Goal: Find specific page/section: Find specific page/section

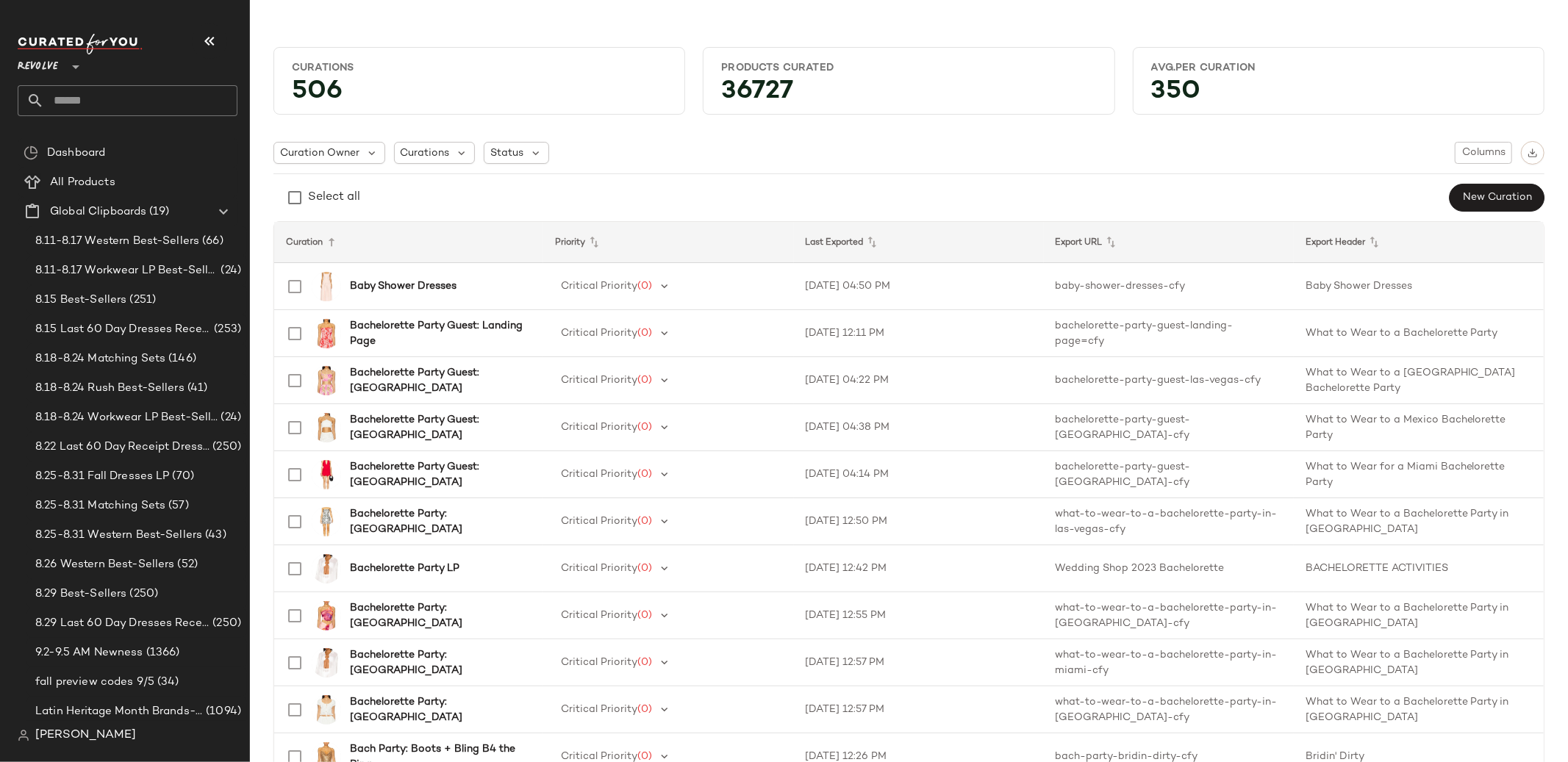
click at [69, 72] on icon at bounding box center [75, 66] width 18 height 18
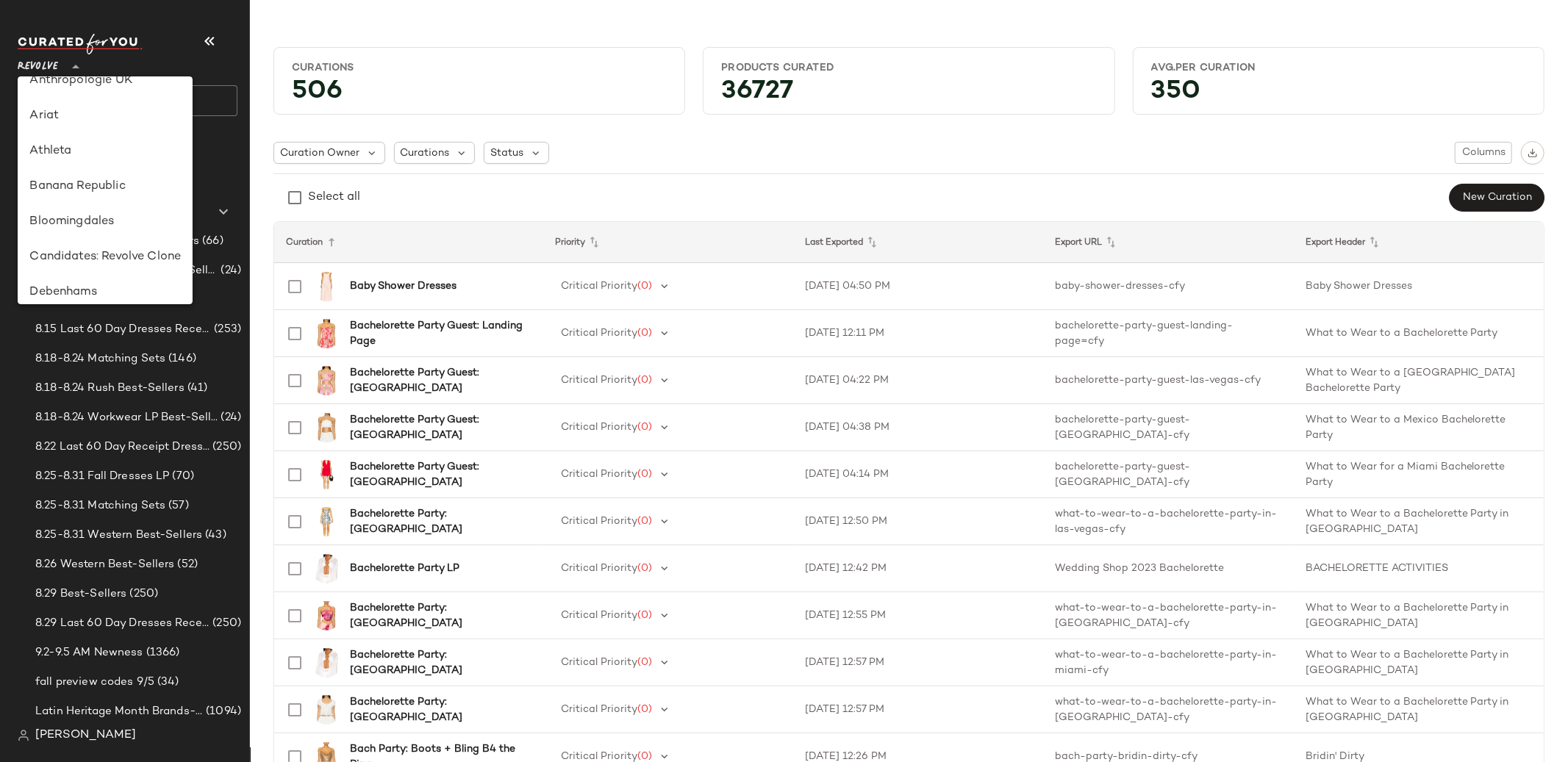
scroll to position [84, 0]
click at [85, 184] on div "Banana Republic" at bounding box center [105, 191] width 152 height 18
type input "**"
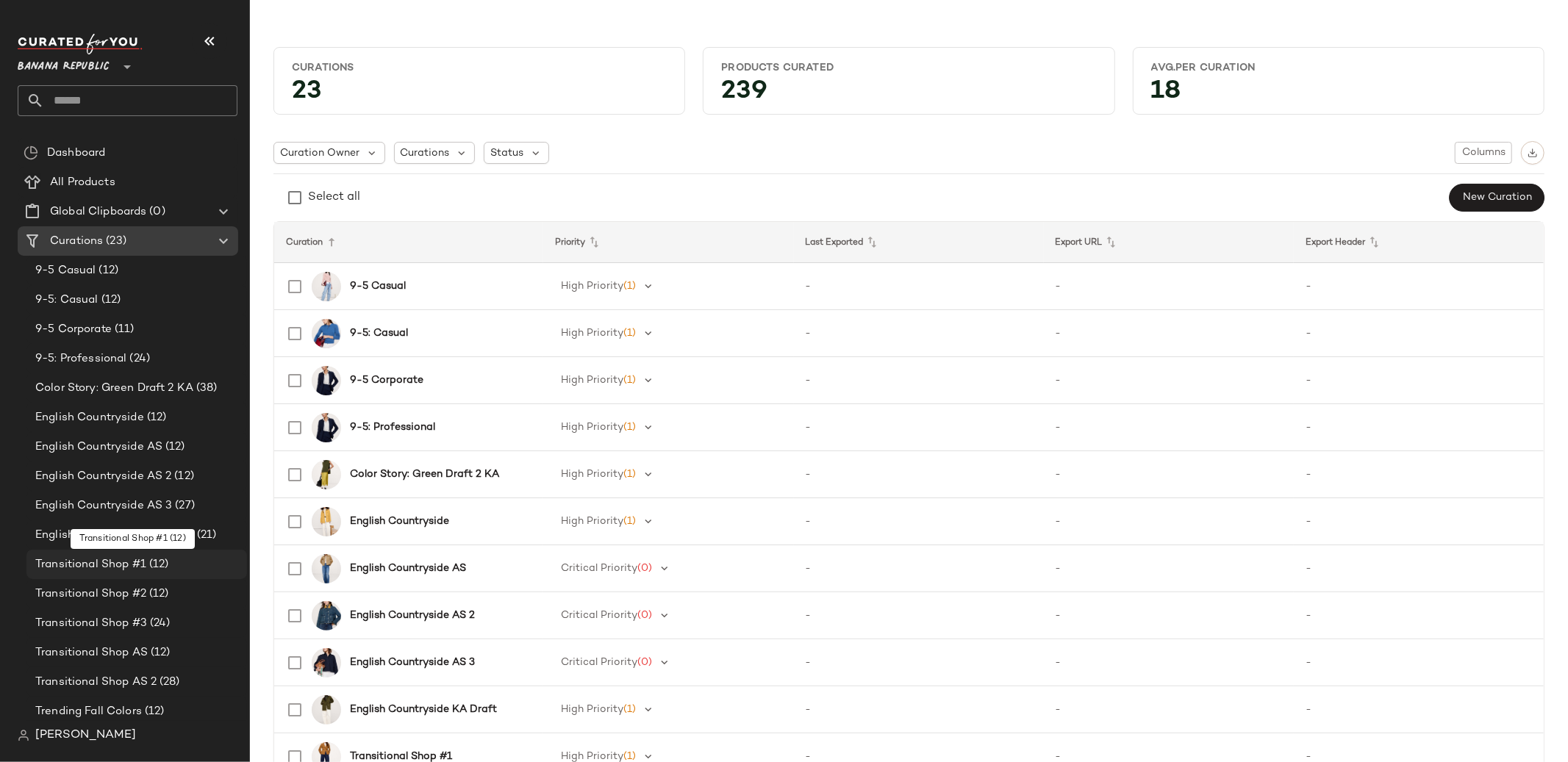
click at [152, 568] on span "(12)" at bounding box center [158, 565] width 23 height 17
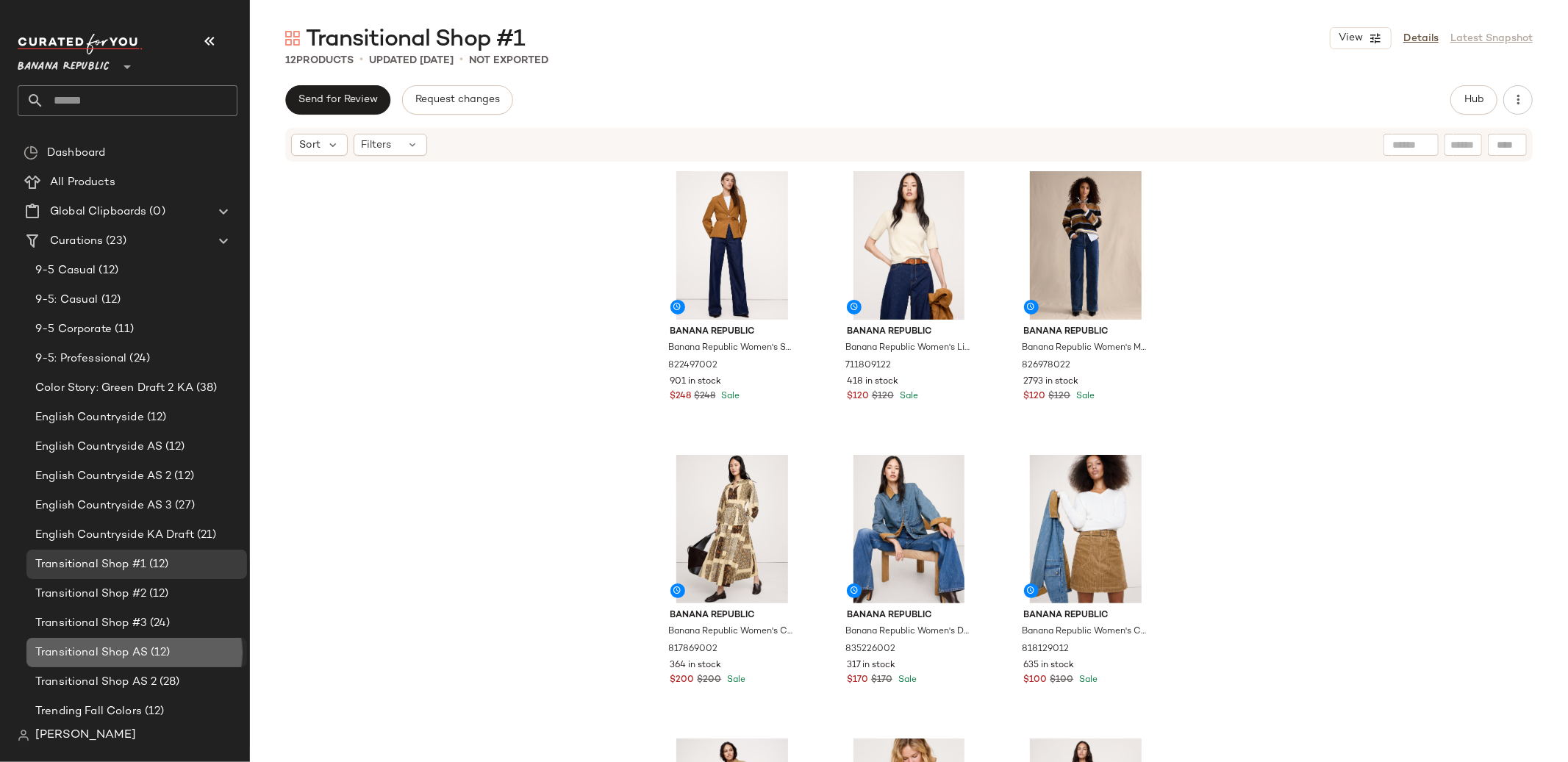
click at [156, 652] on span "(12)" at bounding box center [159, 652] width 23 height 17
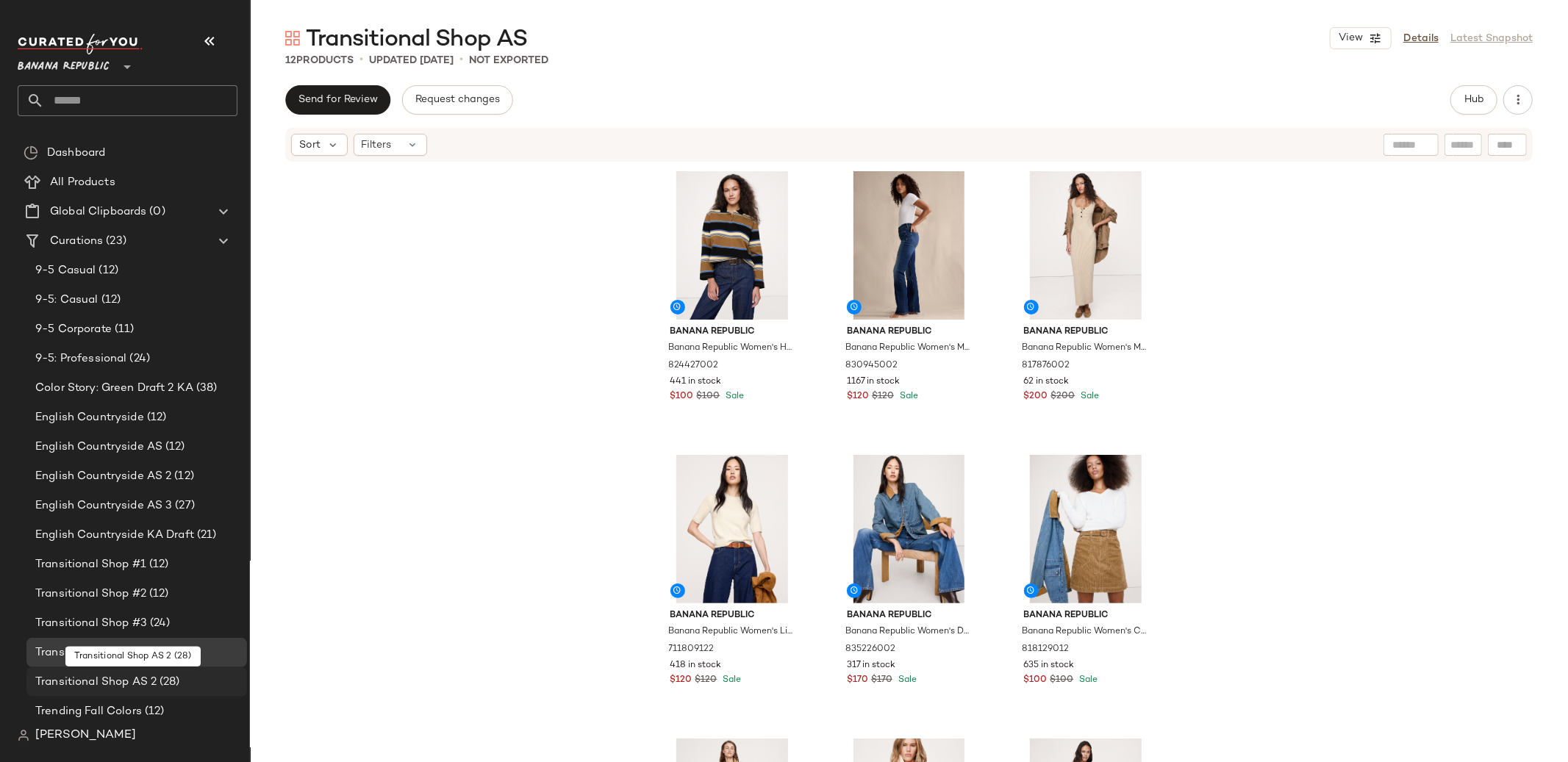
click at [118, 678] on span "Transitional Shop AS 2" at bounding box center [95, 682] width 121 height 17
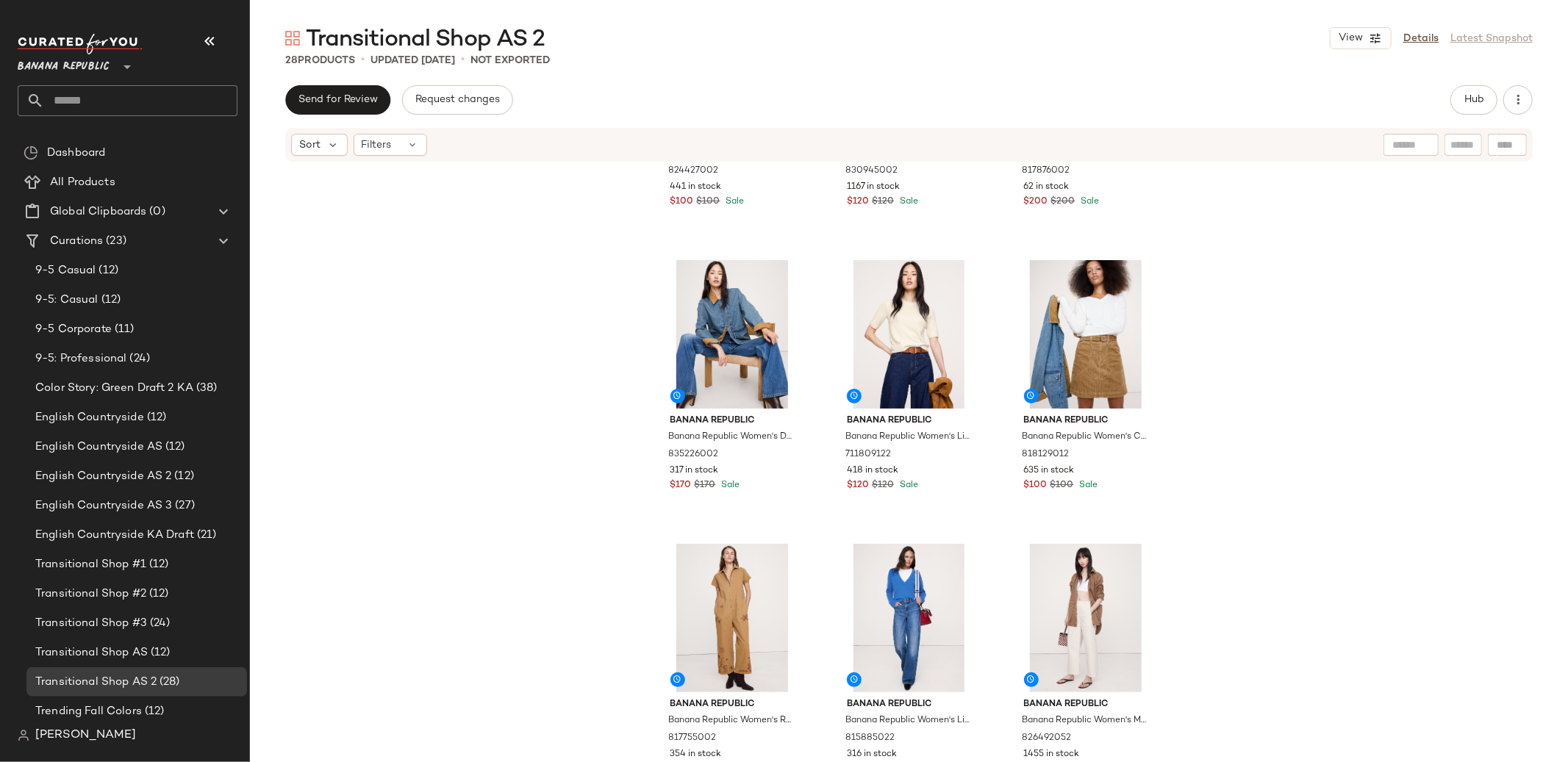
scroll to position [193, 0]
drag, startPoint x: 146, startPoint y: 654, endPoint x: 200, endPoint y: 653, distance: 54.0
click at [148, 654] on span "(12)" at bounding box center [159, 652] width 23 height 17
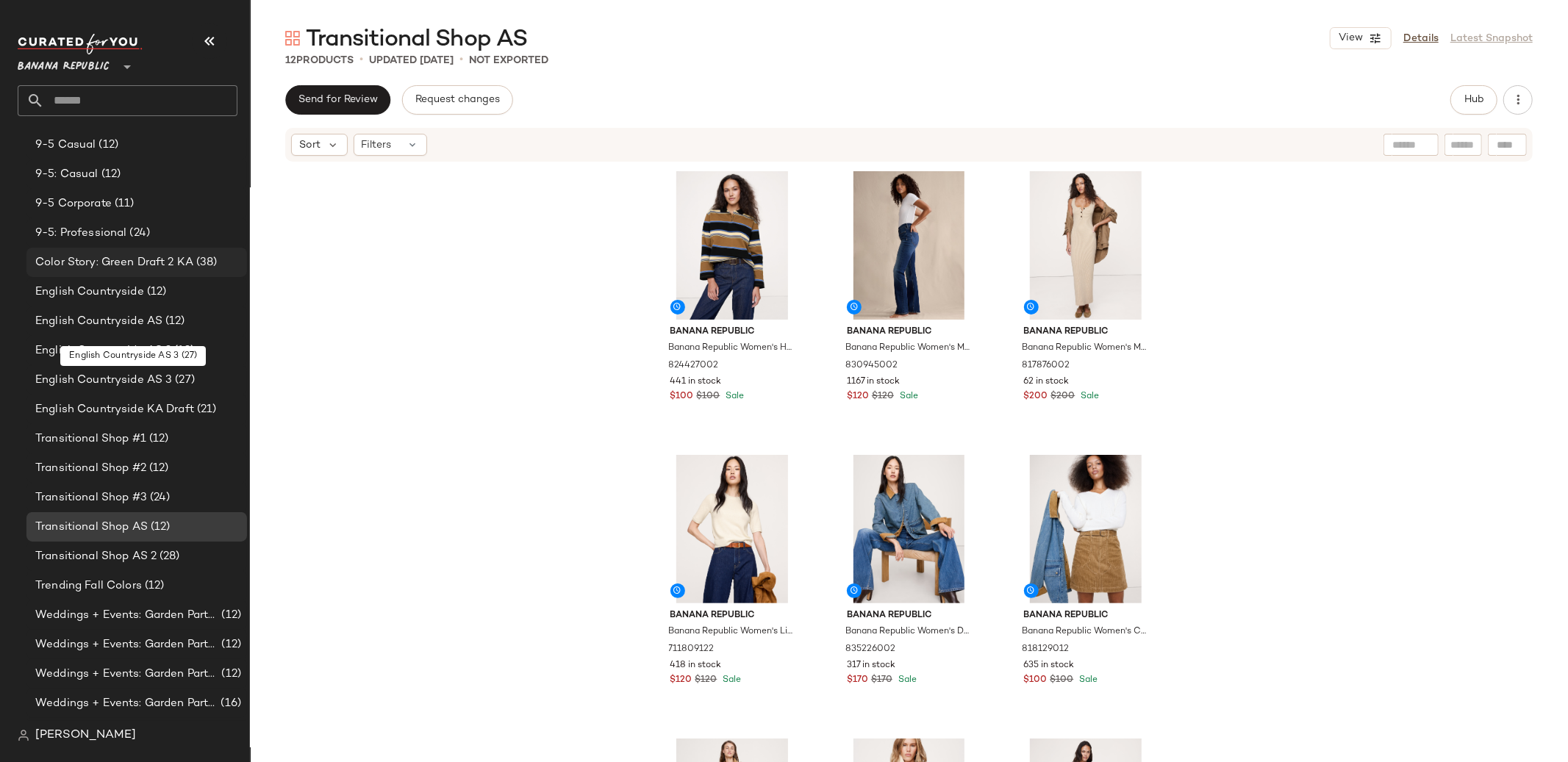
scroll to position [125, 0]
click at [152, 260] on span "Color Story: Green Draft 2 KA" at bounding box center [114, 263] width 158 height 17
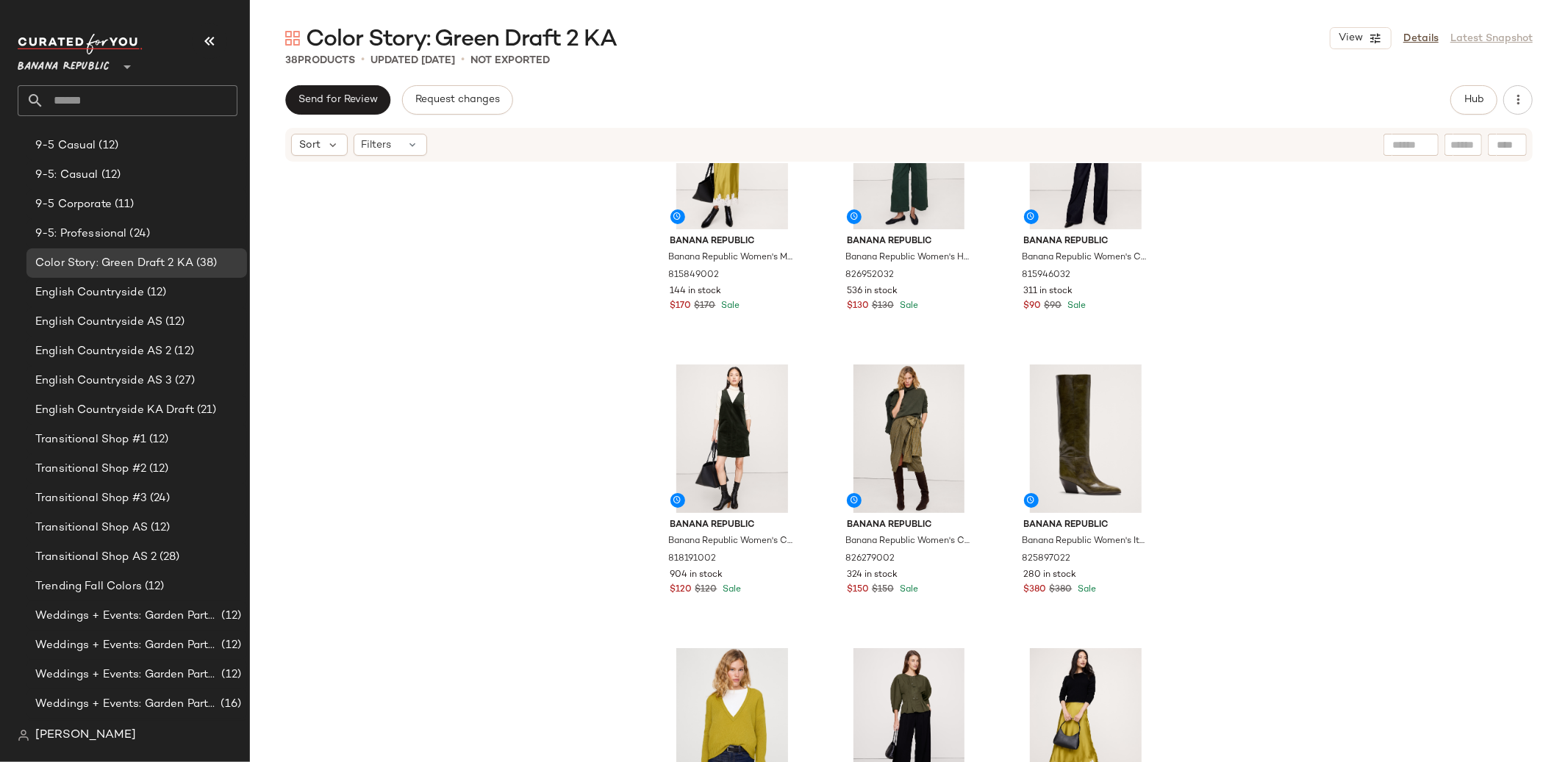
scroll to position [79, 0]
